Goal: Information Seeking & Learning: Learn about a topic

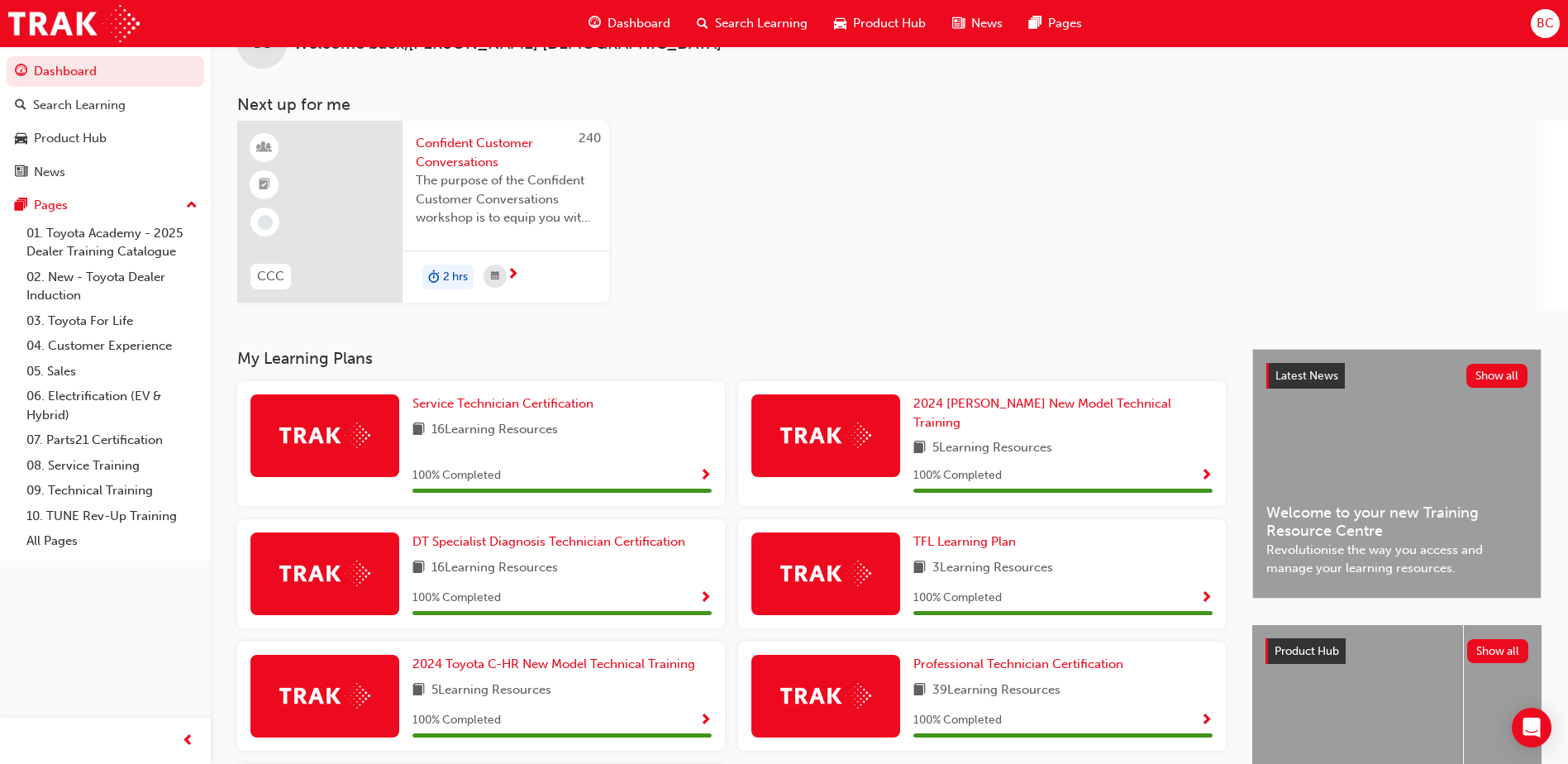
scroll to position [83, 0]
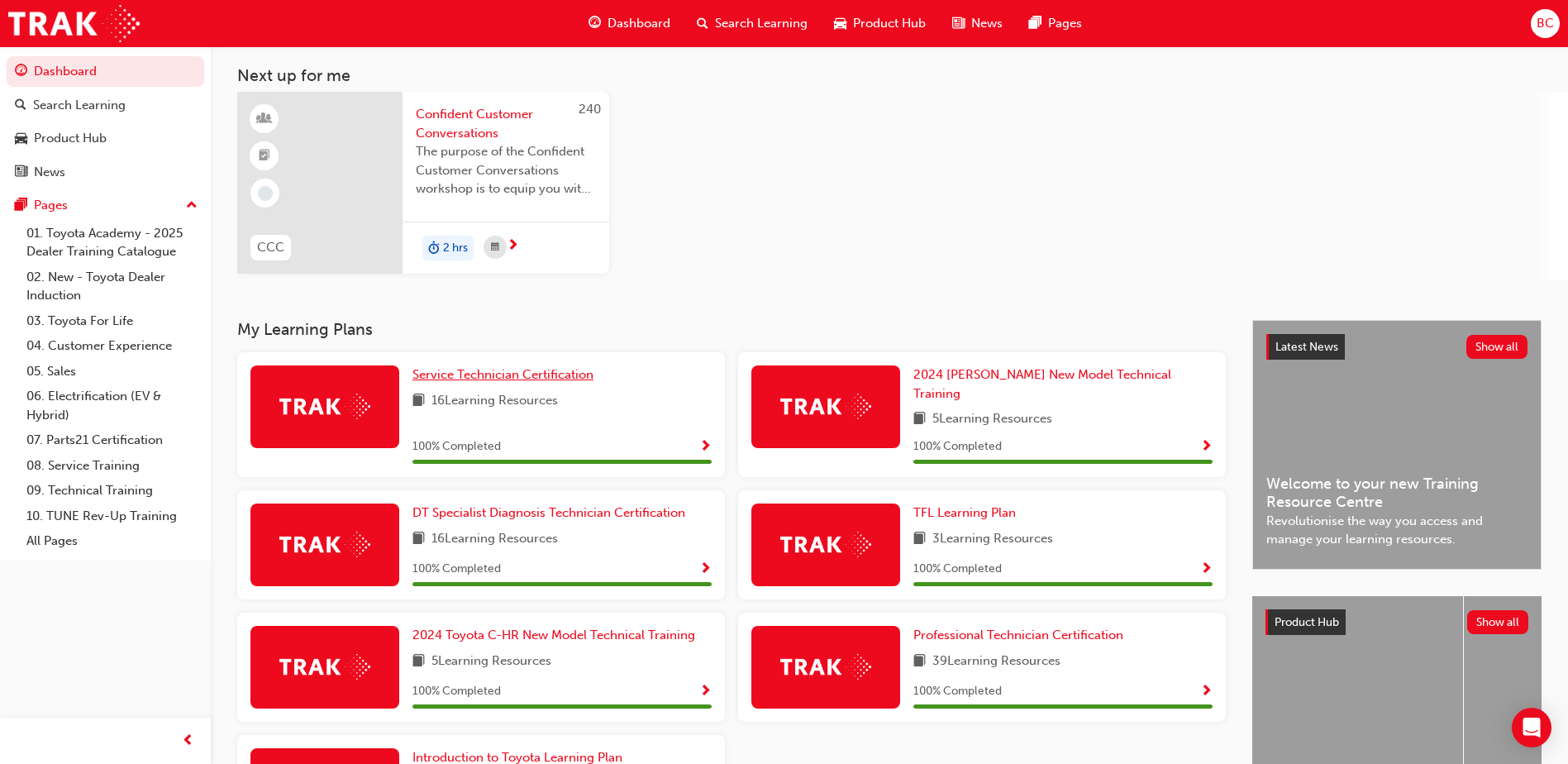
click at [483, 379] on span "Service Technician Certification" at bounding box center [503, 374] width 181 height 15
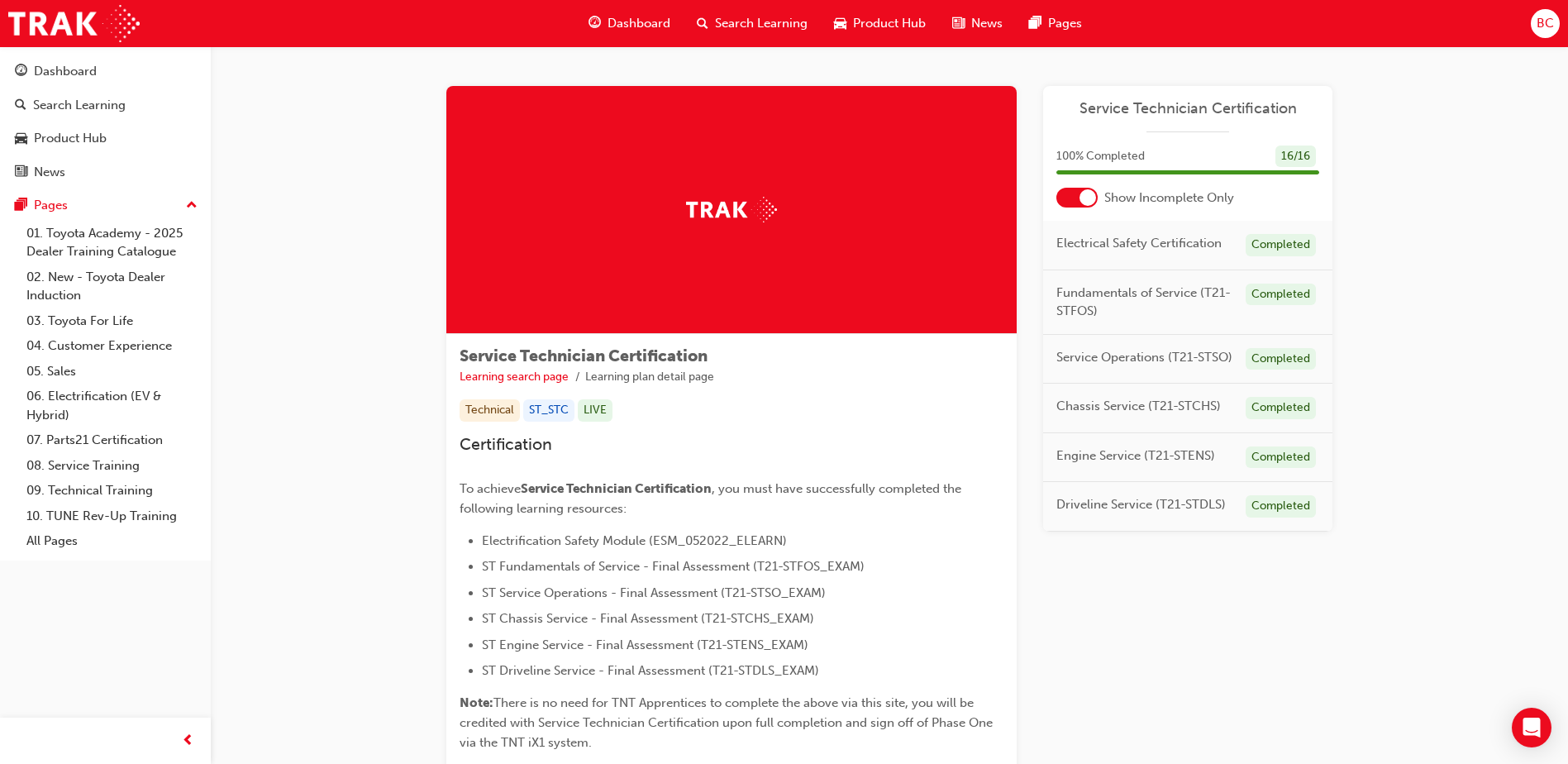
click at [620, 21] on span "Dashboard" at bounding box center [639, 23] width 63 height 19
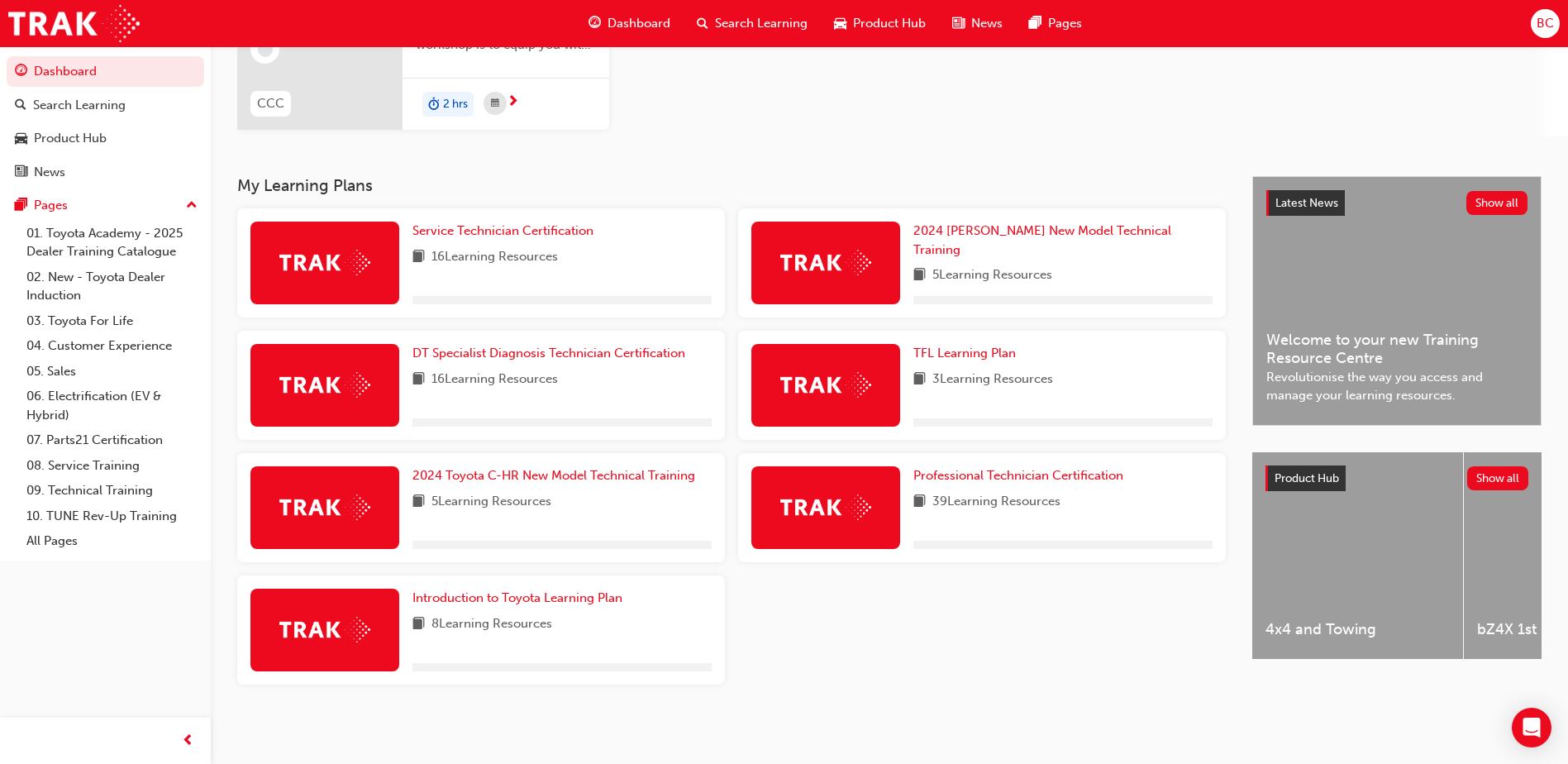
scroll to position [228, 0]
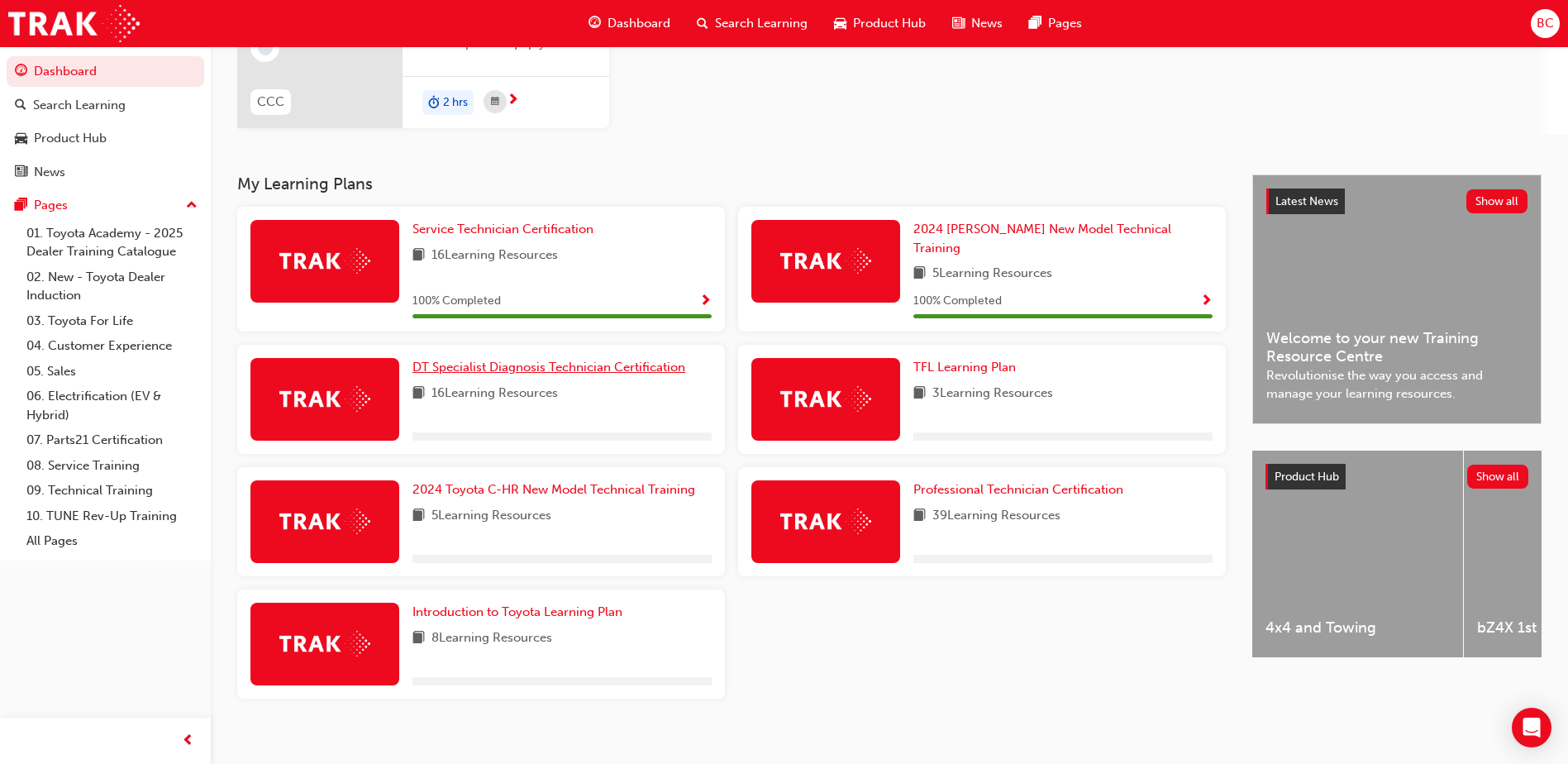
click at [550, 359] on span "DT Specialist Diagnosis Technician Certification" at bounding box center [548, 366] width 272 height 15
